Goal: Go to known website: Go to known website

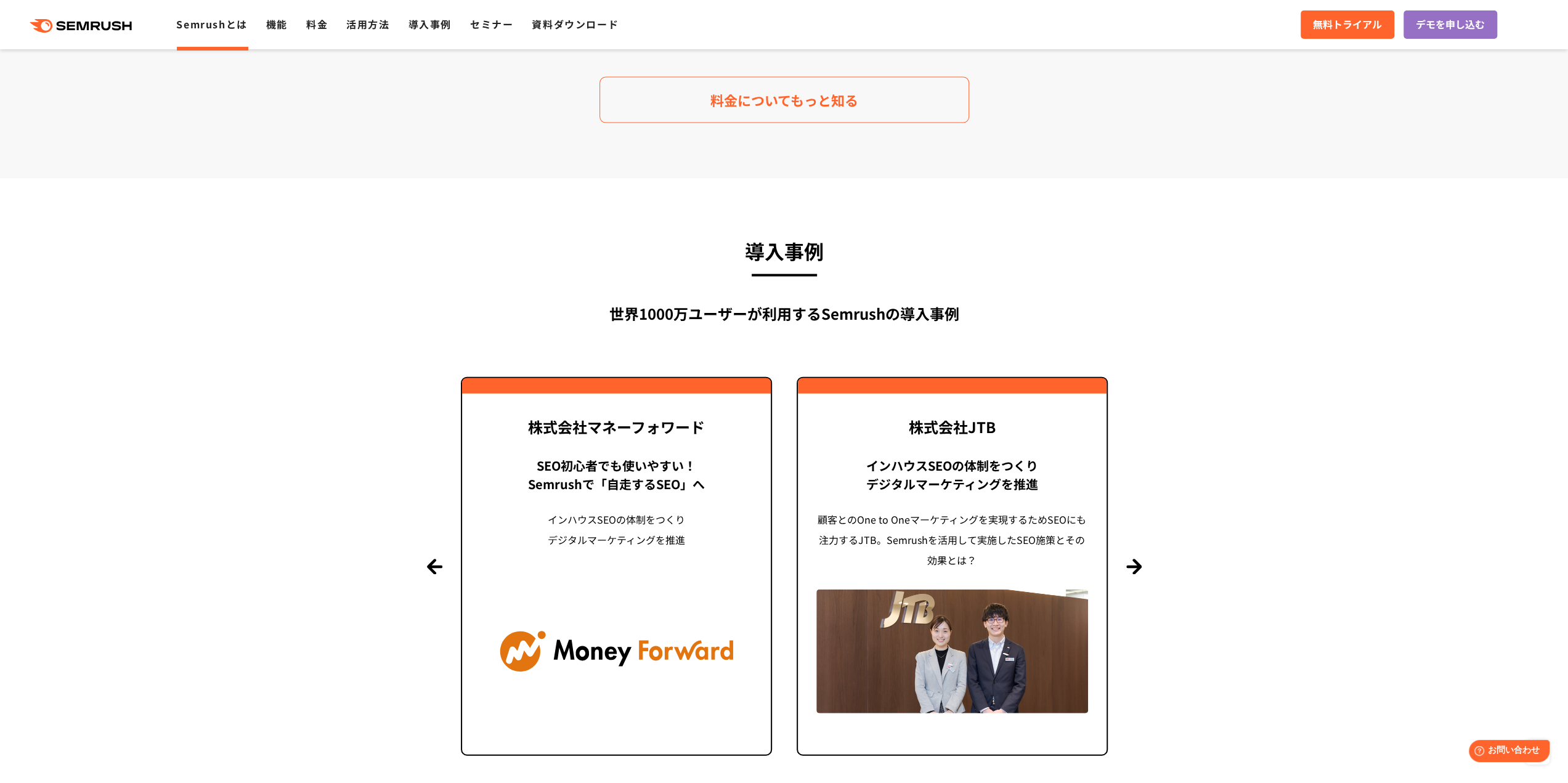
scroll to position [2833, 0]
